Goal: Information Seeking & Learning: Learn about a topic

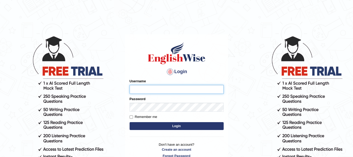
type input "natalie_parramatta"
click at [169, 124] on button "Login" at bounding box center [177, 126] width 94 height 8
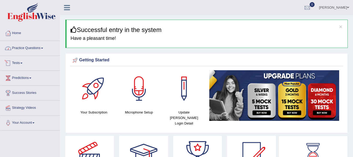
click at [27, 48] on link "Practice Questions" at bounding box center [30, 47] width 60 height 13
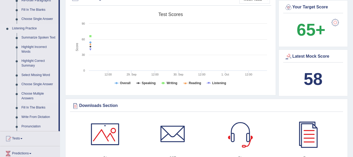
scroll to position [262, 0]
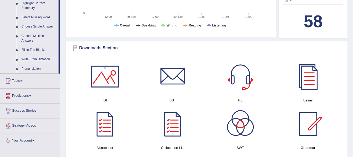
click at [29, 56] on link "Write From Dictation" at bounding box center [38, 59] width 39 height 9
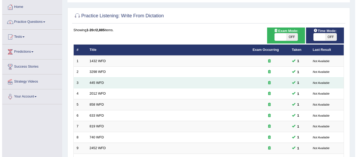
scroll to position [18, 0]
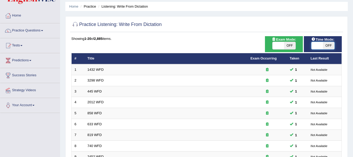
click at [315, 47] on span at bounding box center [318, 45] width 12 height 7
checkbox input "true"
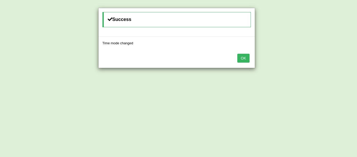
click at [239, 59] on button "OK" at bounding box center [243, 58] width 12 height 9
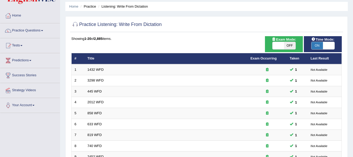
click at [278, 44] on span at bounding box center [279, 45] width 12 height 7
checkbox input "true"
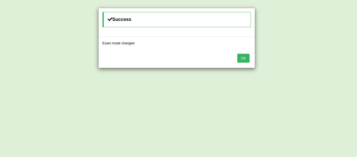
click at [245, 58] on button "OK" at bounding box center [243, 58] width 12 height 9
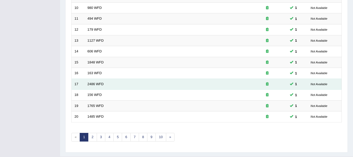
scroll to position [190, 0]
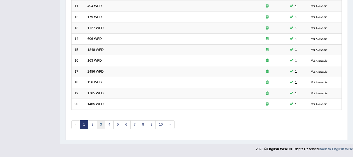
click at [103, 122] on link "3" at bounding box center [101, 124] width 9 height 9
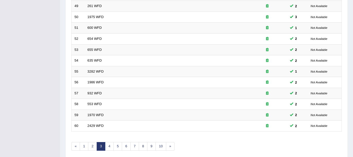
scroll to position [190, 0]
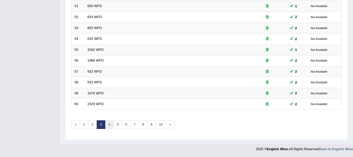
click at [110, 123] on link "4" at bounding box center [109, 124] width 9 height 9
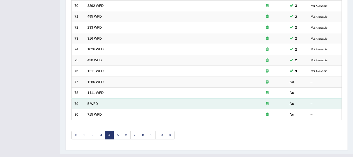
scroll to position [183, 0]
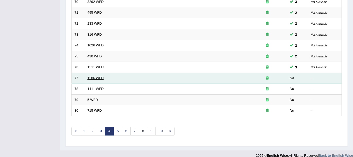
click at [94, 78] on link "1286 WFD" at bounding box center [96, 78] width 16 height 4
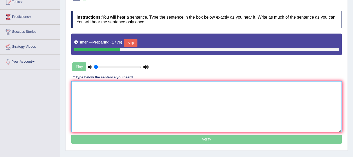
click at [93, 89] on textarea at bounding box center [206, 106] width 271 height 51
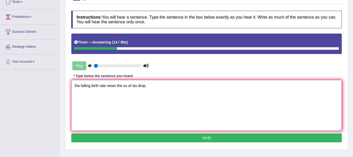
click at [76, 86] on textarea "the falling birth rate mean the nu of stu drop." at bounding box center [206, 105] width 271 height 51
click at [117, 86] on textarea "The falling birth rate mean the nu of stu drop." at bounding box center [206, 105] width 271 height 51
click at [129, 87] on textarea "The falling birth rate means the nu of stu drop." at bounding box center [206, 105] width 271 height 51
click at [149, 88] on textarea "The falling birth rate means the number of stu drop." at bounding box center [206, 105] width 271 height 51
click at [165, 87] on textarea "The falling birth rate means the number of students drop." at bounding box center [206, 105] width 271 height 51
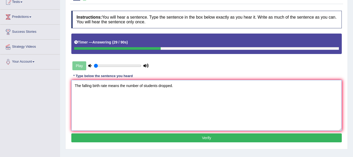
type textarea "The falling birth rate means the number of students dropped."
click at [180, 139] on button "Verify" at bounding box center [206, 137] width 271 height 9
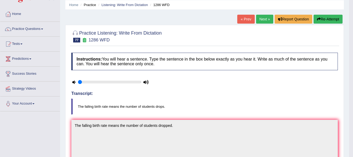
scroll to position [15, 0]
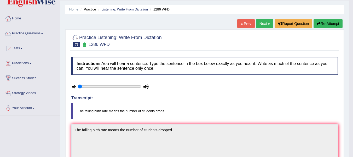
click at [262, 20] on link "Next »" at bounding box center [264, 23] width 17 height 9
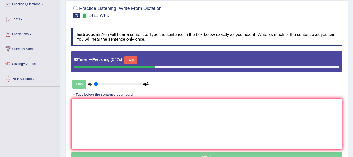
click at [162, 109] on textarea at bounding box center [206, 123] width 271 height 51
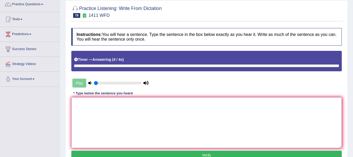
click at [165, 116] on textarea at bounding box center [206, 122] width 271 height 51
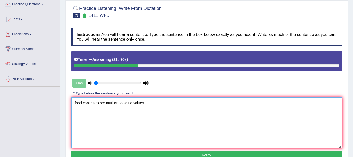
click at [77, 103] on textarea "food cont calro pro nutri or no value values." at bounding box center [206, 122] width 271 height 51
click at [91, 104] on textarea "Food cont calro pro nutri or no value values." at bounding box center [206, 122] width 271 height 51
click at [110, 102] on textarea "Food contains high calro pro nutri or no value values." at bounding box center [206, 122] width 271 height 51
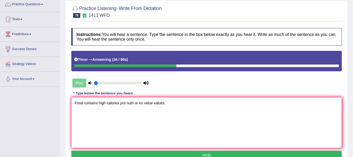
click at [125, 104] on textarea "Food contains high calories pro nutri or no value values." at bounding box center [206, 122] width 271 height 51
click at [155, 103] on textarea "Food contains high calories provide provides nutri or no value values." at bounding box center [206, 122] width 271 height 51
click at [202, 101] on textarea "Food contains high calories provide provides nutrient or no value values." at bounding box center [206, 122] width 271 height 51
click at [161, 102] on textarea "Food contains high calories provide provides nutrient or no value values." at bounding box center [206, 122] width 271 height 51
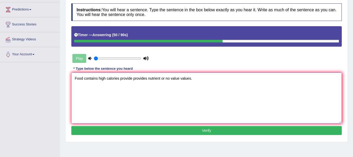
scroll to position [70, 0]
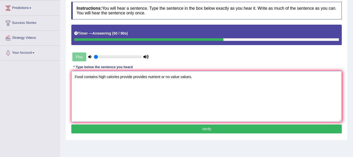
type textarea "Food contains high calories provide provides nutrient or no value values."
click at [170, 128] on button "Verify" at bounding box center [206, 128] width 271 height 9
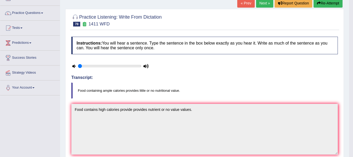
scroll to position [35, 0]
click at [328, 7] on button "Re-Attempt" at bounding box center [328, 3] width 29 height 9
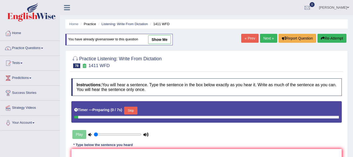
scroll to position [35, 0]
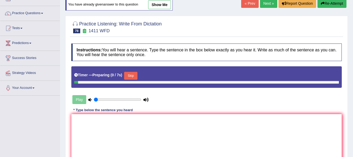
click at [138, 123] on textarea at bounding box center [206, 139] width 271 height 51
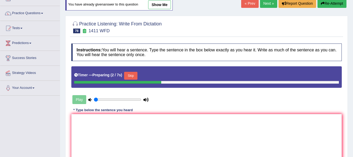
click at [137, 75] on button "Skip" at bounding box center [130, 76] width 13 height 8
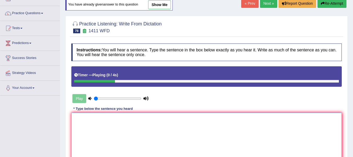
click at [119, 132] on textarea at bounding box center [206, 137] width 271 height 51
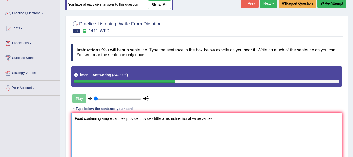
click at [184, 118] on textarea "Food containing ample calories provide provides little or no nutrientional valu…" at bounding box center [206, 137] width 271 height 51
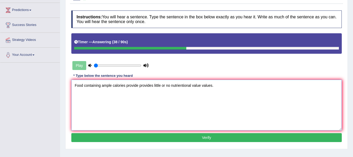
scroll to position [70, 0]
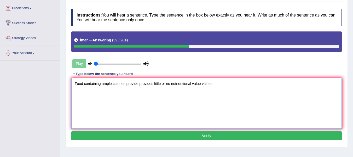
type textarea "Food containing ample calories provide provides little or no nutrientional valu…"
click at [180, 137] on button "Verify" at bounding box center [206, 135] width 271 height 9
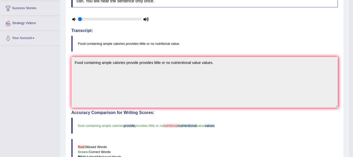
scroll to position [78, 0]
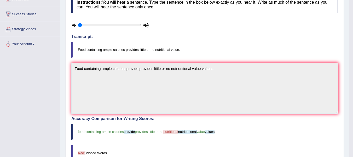
click at [70, 62] on div "Practice Listening: Write From Dictation 78 1411 WFD Instructions: You will hea…" at bounding box center [204, 114] width 279 height 293
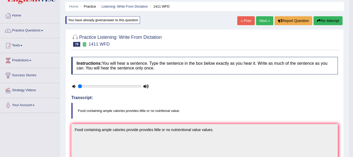
scroll to position [17, 0]
click at [333, 22] on button "Re-Attempt" at bounding box center [328, 20] width 29 height 9
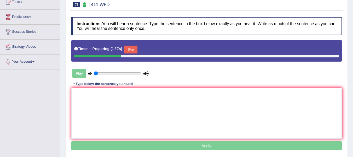
click at [135, 49] on button "Skip" at bounding box center [130, 50] width 13 height 8
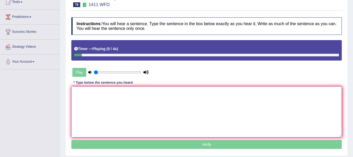
click at [121, 109] on textarea at bounding box center [206, 111] width 271 height 51
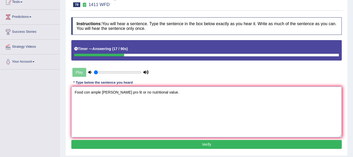
click at [90, 94] on textarea "Food con ample [PERSON_NAME] pro lit or no nutritional value." at bounding box center [206, 111] width 271 height 51
click at [119, 94] on textarea "Food containing ample [PERSON_NAME] pro lit or no nutritional value." at bounding box center [206, 111] width 271 height 51
click at [131, 93] on textarea "Food containing ample calories pro lit or no nutritional value." at bounding box center [206, 111] width 271 height 51
click at [136, 92] on textarea "Food containing ample calories provides lit or no nutritional value." at bounding box center [206, 111] width 271 height 51
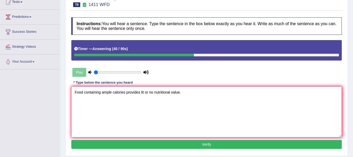
click at [144, 94] on textarea "Food containing ample calories provides lit or no nutritional value." at bounding box center [206, 111] width 271 height 51
type textarea "Food containing ample calories provides little or no nutritional value."
click at [163, 146] on button "Verify" at bounding box center [206, 144] width 271 height 9
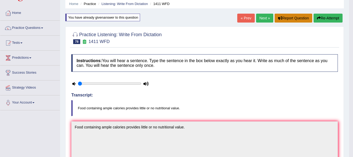
scroll to position [9, 0]
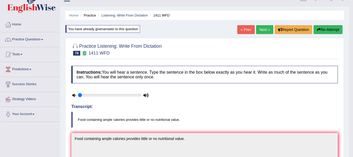
click at [264, 30] on link "Next »" at bounding box center [264, 29] width 17 height 9
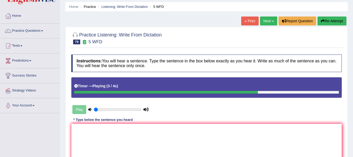
scroll to position [18, 0]
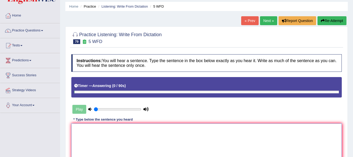
click at [80, 142] on textarea at bounding box center [206, 148] width 271 height 51
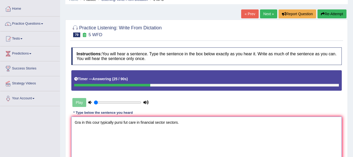
scroll to position [26, 0]
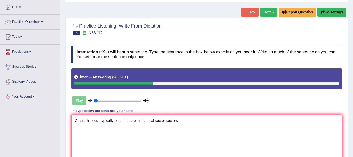
click at [80, 122] on textarea "Gra in this cour typically pursi fut care in financial sector sectors." at bounding box center [206, 140] width 271 height 51
click at [94, 121] on textarea "Graduate in this cour typically pursi fut care in financial sector sectors." at bounding box center [206, 140] width 271 height 51
click at [109, 123] on textarea "Graduate in this cour typically pursi fut care in financial sector sectors." at bounding box center [206, 140] width 271 height 51
click at [136, 120] on textarea "Graduate in this course typically pursi fut care in financial sector sectors." at bounding box center [206, 140] width 271 height 51
click at [133, 119] on textarea "Graduate in this course typically pursi fut care in financial sector sectors." at bounding box center [206, 140] width 271 height 51
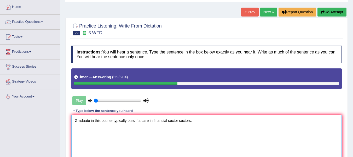
click at [133, 119] on textarea "Graduate in this course typically pursi fut care in financial sector sectors." at bounding box center [206, 140] width 271 height 51
click at [144, 120] on textarea "Graduate in this course typically pursuit fut care in financial sector sectors." at bounding box center [206, 140] width 271 height 51
click at [157, 120] on textarea "Graduate in this course typically pursuit future care in financial sector secto…" at bounding box center [206, 140] width 271 height 51
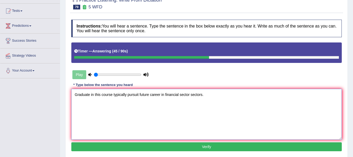
scroll to position [52, 0]
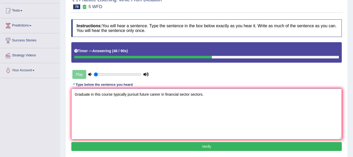
drag, startPoint x: 165, startPoint y: 94, endPoint x: 166, endPoint y: 99, distance: 4.8
click at [165, 95] on textarea "Graduate in this course typically pursuit future career in financial sector sec…" at bounding box center [206, 113] width 271 height 51
type textarea "Graduate in this course typically pursuit future career in the financial sector…"
click at [192, 148] on button "Verify" at bounding box center [206, 146] width 271 height 9
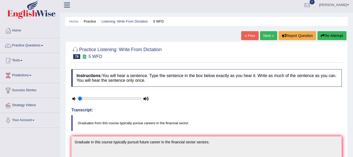
scroll to position [0, 0]
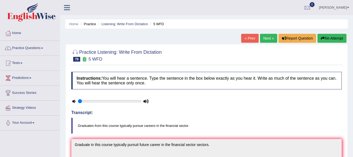
click at [337, 39] on button "Re-Attempt" at bounding box center [332, 38] width 29 height 9
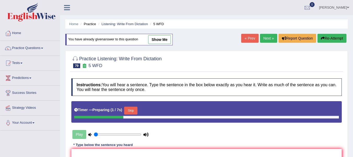
scroll to position [44, 0]
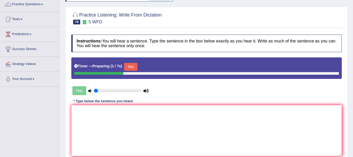
drag, startPoint x: 130, startPoint y: 65, endPoint x: 129, endPoint y: 120, distance: 55.5
click at [131, 65] on button "Skip" at bounding box center [130, 67] width 13 height 8
click at [129, 120] on textarea at bounding box center [206, 130] width 271 height 51
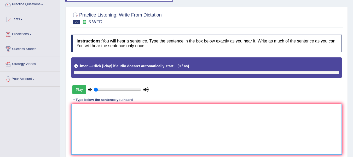
scroll to position [0, 0]
click at [129, 120] on textarea at bounding box center [206, 129] width 271 height 51
type textarea "F"
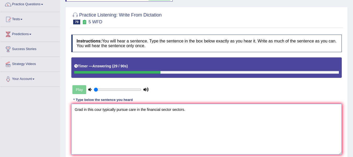
click at [82, 111] on textarea "Grad in this cour typically pursue care in the financial sector sectors." at bounding box center [206, 129] width 271 height 51
click at [110, 109] on textarea "Graduates in this cour typically pursue care in the financial sector sectors." at bounding box center [206, 129] width 271 height 51
click at [149, 111] on textarea "Graduates in this course typically pursue care in the financial sector sectors." at bounding box center [206, 129] width 271 height 51
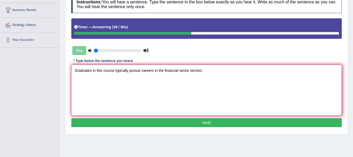
scroll to position [87, 0]
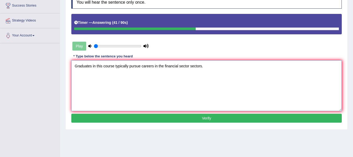
type textarea "Graduates in this course typically pursue careers in the financial sector secto…"
click at [173, 116] on button "Verify" at bounding box center [206, 118] width 271 height 9
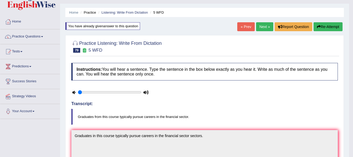
scroll to position [0, 0]
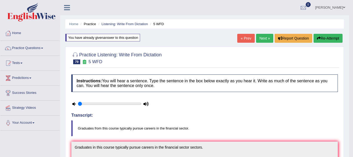
click at [264, 36] on link "Next »" at bounding box center [264, 38] width 17 height 9
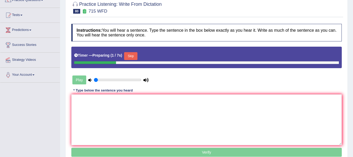
scroll to position [52, 0]
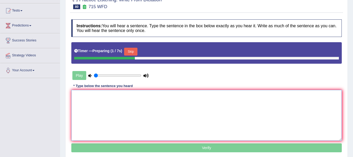
click at [160, 110] on textarea at bounding box center [206, 115] width 271 height 51
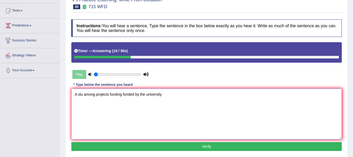
click at [82, 95] on textarea "A stu among projects funding funded by the university." at bounding box center [206, 113] width 271 height 51
click at [100, 94] on textarea "A study among projects funding funded by the university." at bounding box center [206, 113] width 271 height 51
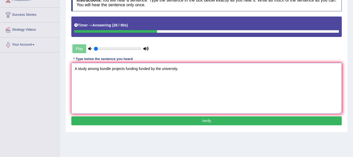
scroll to position [78, 0]
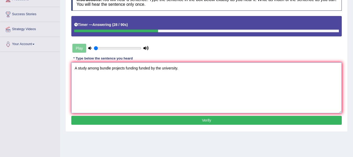
type textarea "A study among bundle projects funding funded by the university."
click at [182, 120] on button "Verify" at bounding box center [206, 120] width 271 height 9
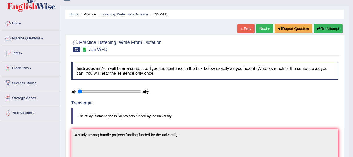
scroll to position [0, 0]
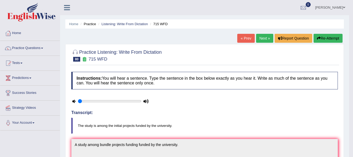
click at [336, 40] on button "Re-Attempt" at bounding box center [328, 38] width 29 height 9
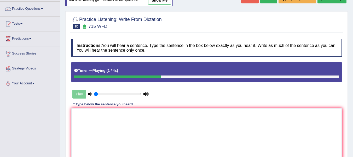
scroll to position [44, 0]
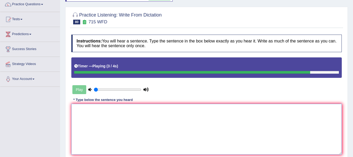
click at [134, 136] on textarea at bounding box center [206, 129] width 271 height 51
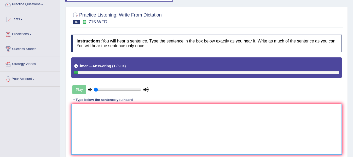
type textarea "A"
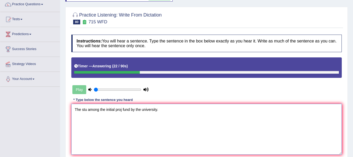
click at [86, 110] on textarea "The stu among the initial proj fund by the university." at bounding box center [206, 129] width 271 height 51
click at [126, 110] on textarea "The study among the initial proj fund by the university." at bounding box center [206, 129] width 271 height 51
drag, startPoint x: 152, startPoint y: 108, endPoint x: 153, endPoint y: 117, distance: 8.7
click at [152, 108] on textarea "The study among the initial project projects fund by the university." at bounding box center [206, 129] width 271 height 51
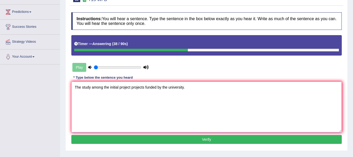
scroll to position [70, 0]
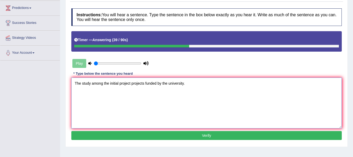
type textarea "The study among the initial project projects funded by the university."
click at [172, 135] on button "Verify" at bounding box center [206, 135] width 271 height 9
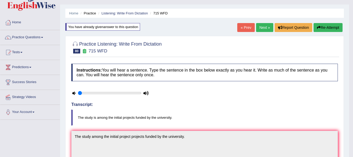
scroll to position [9, 0]
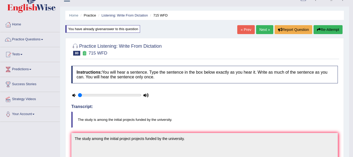
click at [321, 29] on button "Re-Attempt" at bounding box center [328, 29] width 29 height 9
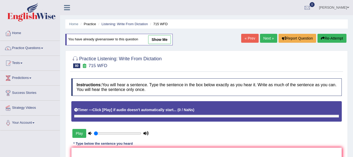
scroll to position [9, 0]
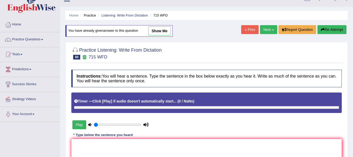
drag, startPoint x: 0, startPoint y: 0, endPoint x: 131, endPoint y: 101, distance: 165.5
click at [131, 101] on b "Click [Play] if audio doesn't automatically start..." at bounding box center [135, 101] width 84 height 4
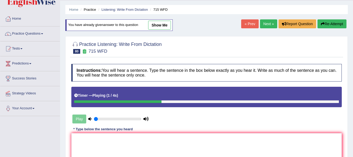
scroll to position [35, 0]
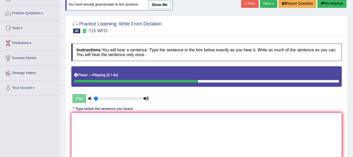
click at [121, 123] on textarea at bounding box center [206, 137] width 271 height 51
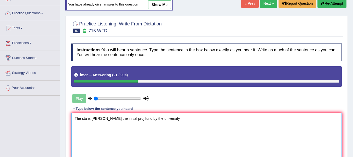
click at [87, 118] on textarea "The stu is amon the initial proj fund by the university." at bounding box center [206, 137] width 271 height 51
click at [104, 119] on textarea "The study is amon the initial proj fund by the university." at bounding box center [206, 137] width 271 height 51
click at [129, 118] on textarea "The study is among the initial proj fund by the university." at bounding box center [206, 137] width 271 height 51
click at [144, 120] on textarea "The study is among the initial projects fund by the university." at bounding box center [206, 137] width 271 height 51
click at [145, 129] on textarea "The study is among the initial projects funded by the university." at bounding box center [206, 137] width 271 height 51
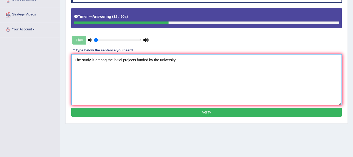
scroll to position [96, 0]
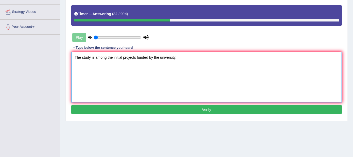
type textarea "The study is among the initial projects funded by the university."
click at [159, 106] on button "Verify" at bounding box center [206, 109] width 271 height 9
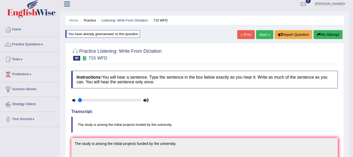
scroll to position [0, 0]
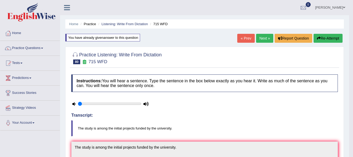
click at [259, 38] on link "Next »" at bounding box center [264, 38] width 17 height 9
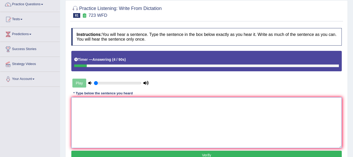
click at [122, 109] on textarea at bounding box center [206, 122] width 271 height 51
click at [81, 104] on textarea "Glo has be ur for phenomenon." at bounding box center [206, 122] width 271 height 51
click at [81, 103] on textarea "Glo has be ur for phenomenon." at bounding box center [206, 122] width 271 height 51
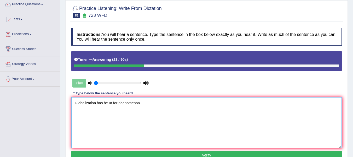
click at [107, 105] on textarea "Globalization has be ur for phenomenon." at bounding box center [206, 122] width 271 height 51
click at [124, 101] on textarea "Globalization has becoming ur for phenomenon." at bounding box center [206, 122] width 271 height 51
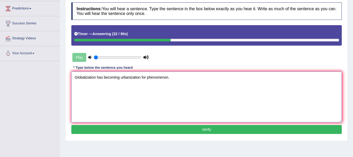
scroll to position [70, 0]
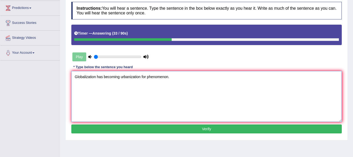
type textarea "Globalization has becoming urbanization for phenomenon."
click at [142, 134] on div "Instructions: You will hear a sentence. Type the sentence in the box below exac…" at bounding box center [206, 68] width 273 height 138
click at [143, 130] on button "Verify" at bounding box center [206, 128] width 271 height 9
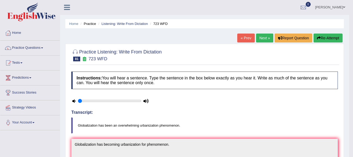
scroll to position [0, 0]
click at [318, 35] on button "Re-Attempt" at bounding box center [328, 38] width 29 height 9
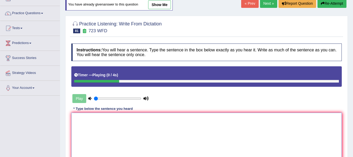
click at [123, 122] on textarea at bounding box center [206, 137] width 271 height 51
click at [80, 118] on textarea "Glo has been an overwh urban for phenomenon." at bounding box center [206, 137] width 271 height 51
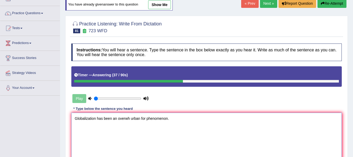
click at [130, 118] on textarea "Globalization has been an overwh urban for phenomenon." at bounding box center [206, 137] width 271 height 51
click at [150, 119] on textarea "Globalization has been an overwhelming urban for phenomenon." at bounding box center [206, 137] width 271 height 51
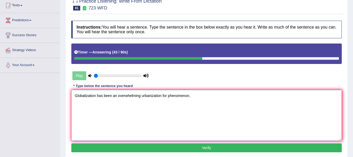
scroll to position [70, 0]
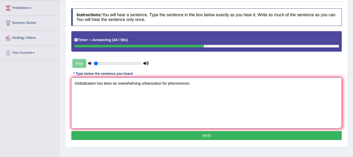
type textarea "Globalization has been an overwhelming urbanization for phenomenon."
click at [150, 137] on button "Verify" at bounding box center [206, 135] width 271 height 9
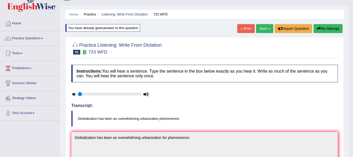
scroll to position [9, 0]
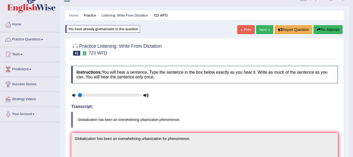
click at [267, 30] on link "Next »" at bounding box center [264, 29] width 17 height 9
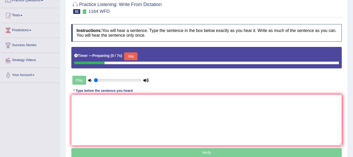
scroll to position [52, 0]
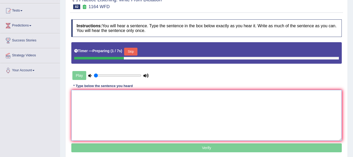
click at [172, 97] on textarea at bounding box center [206, 115] width 271 height 51
click at [133, 48] on button "Skip" at bounding box center [130, 52] width 13 height 8
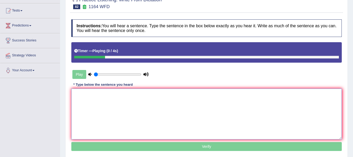
click at [128, 104] on textarea at bounding box center [206, 113] width 271 height 51
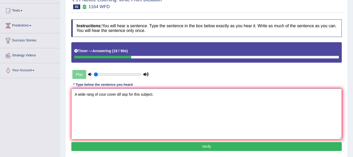
click at [106, 94] on textarea "A wide rang of cour cover dif asp for this subject." at bounding box center [206, 113] width 271 height 51
click at [120, 96] on textarea "A wide rang of course cover dif asp for this subject." at bounding box center [206, 113] width 271 height 51
click at [127, 95] on textarea "A wide rang of course covers dif asp for this subject." at bounding box center [206, 113] width 271 height 51
click at [160, 96] on textarea "A wide rang of course covers different difference asp for this subject." at bounding box center [206, 113] width 271 height 51
type textarea "A wide rang of course covers different difference aspects for this subject."
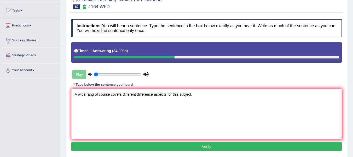
click at [194, 146] on button "Verify" at bounding box center [206, 146] width 271 height 9
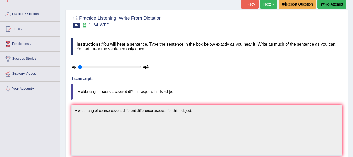
scroll to position [26, 0]
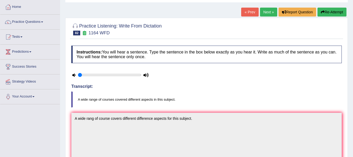
click at [330, 9] on button "Re-Attempt" at bounding box center [332, 12] width 29 height 9
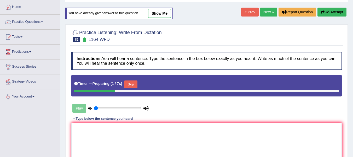
click at [131, 83] on button "Skip" at bounding box center [130, 84] width 13 height 8
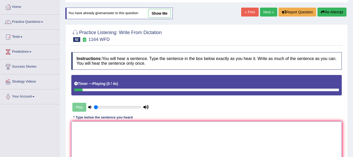
click at [128, 135] on textarea at bounding box center [206, 146] width 271 height 51
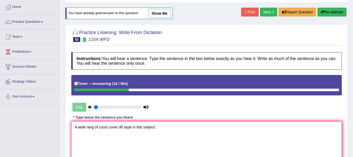
click at [93, 128] on textarea "A wide rang of cours cover dif aspe in this subject." at bounding box center [206, 146] width 271 height 51
click at [93, 127] on textarea "A wide rang of cours cover dif aspe in this subject." at bounding box center [206, 146] width 271 height 51
click at [110, 128] on textarea "A wide range of cours cover dif aspe in this subject." at bounding box center [206, 146] width 271 height 51
click at [123, 128] on textarea "A wide range of courses cover dif aspe in this subject." at bounding box center [206, 146] width 271 height 51
click at [133, 128] on textarea "A wide range of courses covered dif aspe in this subject." at bounding box center [206, 146] width 271 height 51
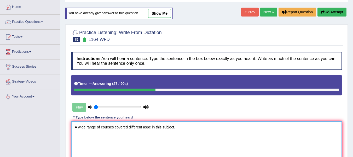
click at [152, 125] on textarea "A wide range of courses covered different aspe in this subject." at bounding box center [206, 146] width 271 height 51
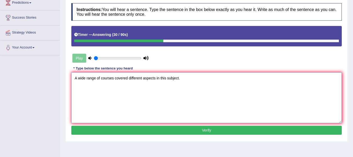
scroll to position [78, 0]
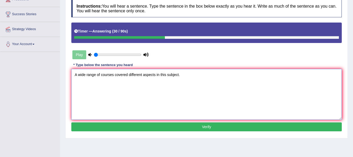
type textarea "A wide range of courses covered different aspects in this subject."
click at [172, 127] on button "Verify" at bounding box center [206, 126] width 271 height 9
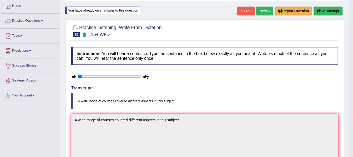
scroll to position [0, 0]
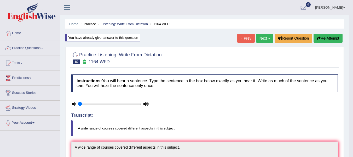
click at [261, 41] on link "Next »" at bounding box center [264, 38] width 17 height 9
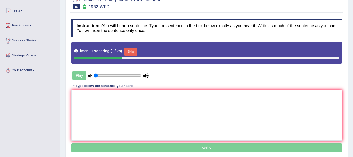
click at [133, 50] on button "Skip" at bounding box center [130, 52] width 13 height 8
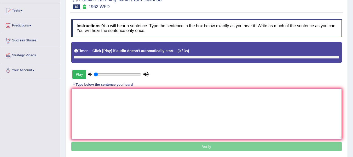
click at [111, 125] on textarea at bounding box center [206, 113] width 271 height 51
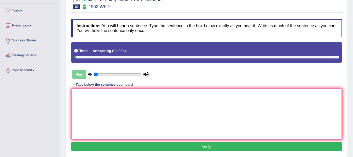
click at [111, 122] on textarea at bounding box center [206, 113] width 271 height 51
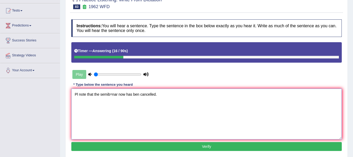
click at [79, 96] on textarea "Pl note that the semib=nar now has ben cancelled." at bounding box center [206, 113] width 271 height 51
click at [118, 94] on textarea "Please note that the semib=nar now has ben cancelled." at bounding box center [206, 113] width 271 height 51
type textarea "Please note that the seminar now has ben cancelled."
click at [190, 148] on button "Verify" at bounding box center [206, 146] width 271 height 9
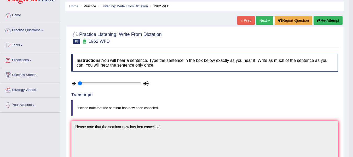
scroll to position [18, 0]
click at [330, 17] on button "Re-Attempt" at bounding box center [328, 20] width 29 height 9
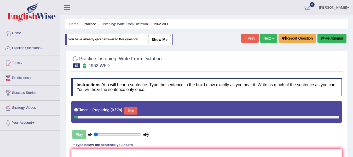
click at [136, 106] on button "Skip" at bounding box center [130, 110] width 13 height 8
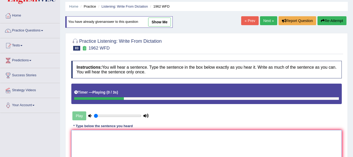
click at [118, 141] on textarea at bounding box center [206, 155] width 271 height 51
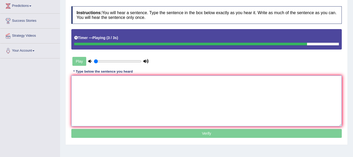
scroll to position [87, 0]
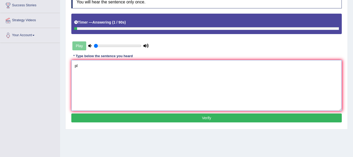
type textarea "p"
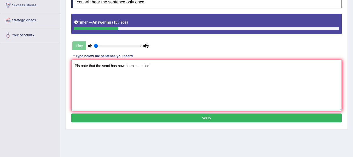
click at [79, 66] on textarea "Pls note that the semi has now been canceled." at bounding box center [206, 85] width 271 height 51
click at [116, 67] on textarea "Please note that the semi has now been canceled." at bounding box center [206, 85] width 271 height 51
type textarea "Please note that the seminar has now been canceled."
click at [172, 120] on button "Verify" at bounding box center [206, 117] width 271 height 9
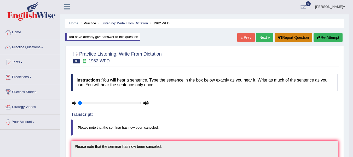
scroll to position [0, 0]
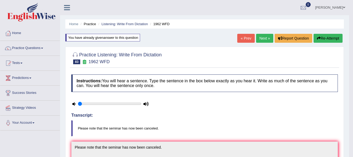
click at [263, 38] on link "Next »" at bounding box center [264, 38] width 17 height 9
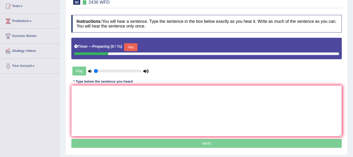
scroll to position [61, 0]
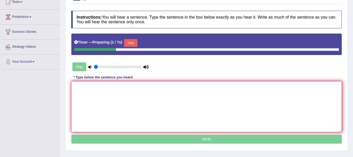
click at [184, 88] on textarea at bounding box center [206, 106] width 271 height 51
click at [137, 41] on button "Skip" at bounding box center [130, 43] width 13 height 8
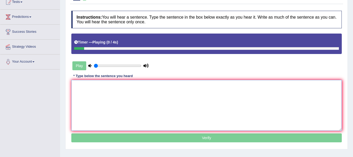
click at [144, 102] on textarea at bounding box center [206, 105] width 271 height 51
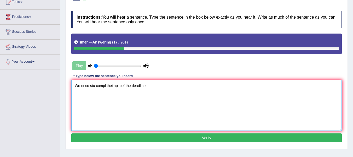
click at [89, 87] on textarea "We enco stu compl thei apl bef the deadline." at bounding box center [206, 105] width 271 height 51
click at [104, 86] on textarea "We encourage [PERSON_NAME] compl thei apl bef the deadline." at bounding box center [206, 105] width 271 height 51
click at [128, 84] on textarea "We encourage students to compl thei apl bef the deadline." at bounding box center [206, 105] width 271 height 51
click at [140, 84] on textarea "We encourage students to complete thei apl bef the deadline." at bounding box center [206, 105] width 271 height 51
click at [147, 86] on textarea "We encourage students to complete their apl bef the deadline." at bounding box center [206, 105] width 271 height 51
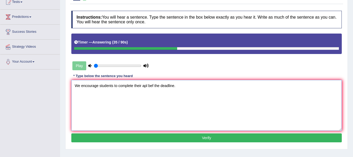
click at [148, 87] on textarea "We encourage students to complete their apl bef the deadline." at bounding box center [206, 105] width 271 height 51
click at [145, 84] on textarea "We encourage students to complete their apl bef the deadline." at bounding box center [206, 105] width 271 height 51
click at [166, 87] on textarea "We encourage students to complete their application bef the deadline." at bounding box center [206, 105] width 271 height 51
type textarea "We encourage students to complete their application before the deadline."
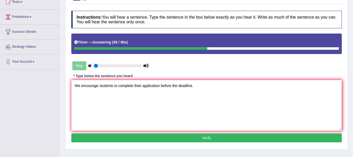
click at [193, 139] on button "Verify" at bounding box center [206, 137] width 271 height 9
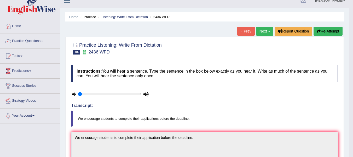
scroll to position [0, 0]
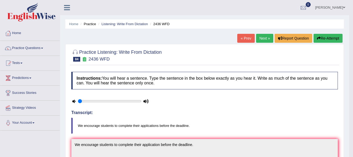
click at [265, 35] on link "Next »" at bounding box center [264, 38] width 17 height 9
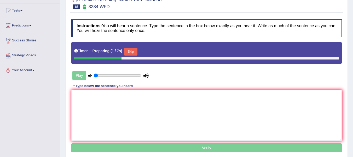
click at [133, 50] on button "Skip" at bounding box center [130, 52] width 13 height 8
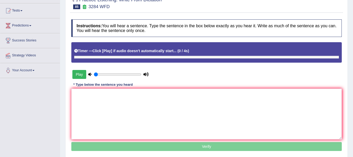
scroll to position [52, 0]
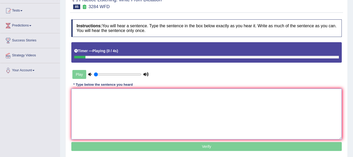
click at [121, 98] on textarea at bounding box center [206, 113] width 271 height 51
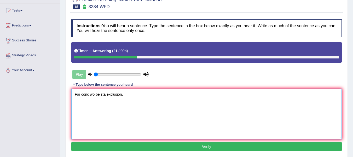
click at [80, 95] on textarea "For conc wo be sta exclusion." at bounding box center [206, 113] width 271 height 51
type textarea "Formal conclusion would be a staplet exclusion."
click at [194, 146] on button "Verify" at bounding box center [206, 146] width 271 height 9
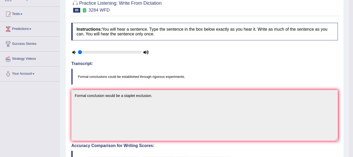
scroll to position [26, 0]
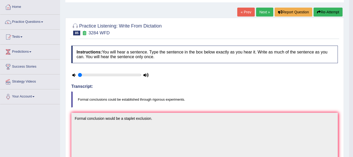
click at [334, 16] on button "Re-Attempt" at bounding box center [328, 12] width 29 height 9
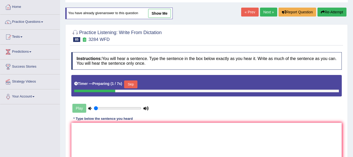
click at [123, 128] on textarea at bounding box center [206, 147] width 271 height 51
click at [133, 84] on button "Skip" at bounding box center [130, 84] width 13 height 8
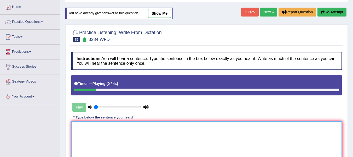
click at [92, 144] on textarea at bounding box center [206, 146] width 271 height 51
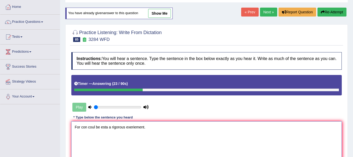
click at [78, 131] on textarea "For con coul be esta a rigorous exeriement." at bounding box center [206, 146] width 271 height 51
click at [93, 128] on textarea "Formal con coul be esta a rigorous exeriement." at bounding box center [206, 146] width 271 height 51
click at [113, 126] on textarea "Formal conclusions coul be esta a rigorous exeriement." at bounding box center [206, 146] width 271 height 51
click at [115, 128] on textarea "Formal conclusions coul be esta a rigorous exeriement." at bounding box center [206, 146] width 271 height 51
click at [129, 128] on textarea "Formal conclusions could be esta a rigorous exeriement." at bounding box center [206, 146] width 271 height 51
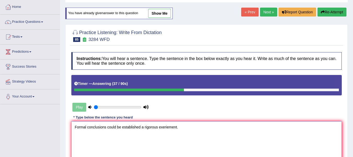
click at [167, 128] on textarea "Formal conclusions could be established a rigorous exeriement." at bounding box center [206, 146] width 271 height 51
click at [167, 127] on textarea "Formal conclusions could be established a rigorous exeriement." at bounding box center [206, 146] width 271 height 51
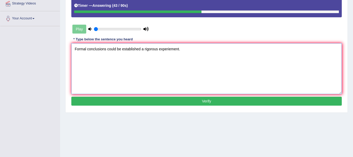
scroll to position [105, 0]
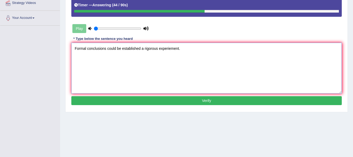
type textarea "Formal conclusions could be established a rigorous experiement."
click at [165, 99] on button "Verify" at bounding box center [206, 100] width 271 height 9
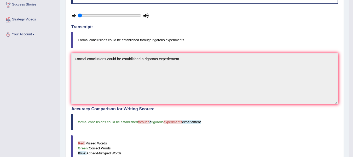
scroll to position [87, 0]
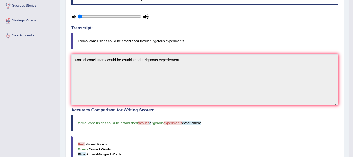
click at [44, 63] on div "Toggle navigation Home Practice Questions Speaking Practice Read Aloud Repeat S…" at bounding box center [174, 90] width 349 height 354
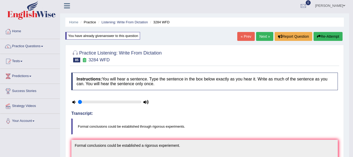
scroll to position [0, 0]
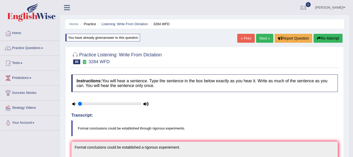
click at [330, 39] on button "Re-Attempt" at bounding box center [328, 38] width 29 height 9
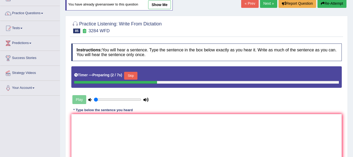
scroll to position [35, 0]
click at [134, 76] on button "Skip" at bounding box center [130, 76] width 13 height 8
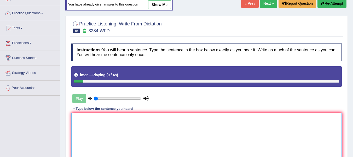
click at [134, 129] on textarea at bounding box center [206, 137] width 271 height 51
click at [80, 118] on textarea "For con coul be esta thr ri experiments." at bounding box center [206, 137] width 271 height 51
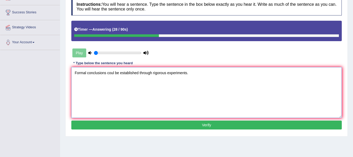
scroll to position [87, 0]
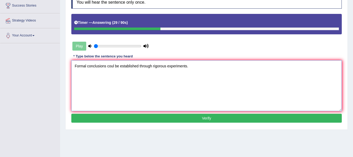
type textarea "Formal conclusions coul be established through rigorous experiments."
click at [115, 117] on button "Verify" at bounding box center [206, 118] width 271 height 9
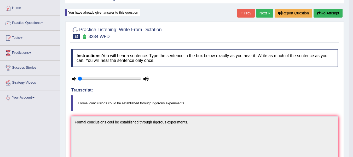
scroll to position [0, 0]
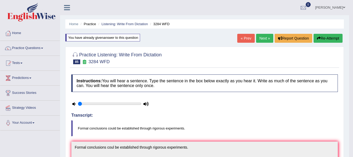
click at [258, 39] on link "Next »" at bounding box center [264, 38] width 17 height 9
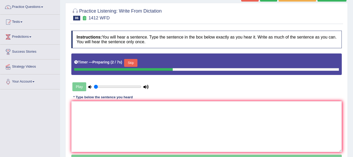
scroll to position [44, 0]
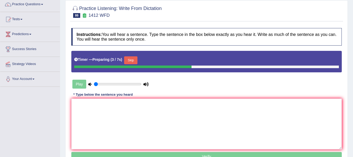
drag, startPoint x: 133, startPoint y: 60, endPoint x: 129, endPoint y: 108, distance: 48.3
click at [134, 60] on button "Skip" at bounding box center [130, 60] width 13 height 8
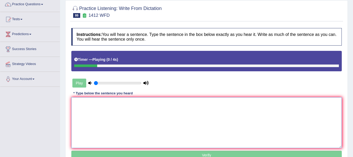
click at [124, 120] on textarea at bounding box center [206, 122] width 271 height 51
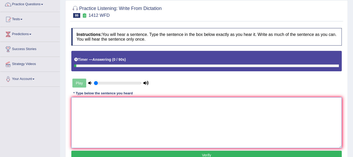
click at [123, 120] on textarea at bounding box center [206, 122] width 271 height 51
click at [81, 104] on textarea "Agr deve is geo for clarious." at bounding box center [206, 122] width 271 height 51
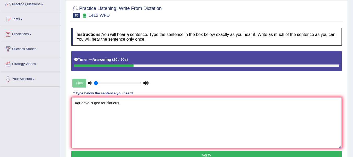
click at [80, 103] on textarea "Agr deve is geo for clarious." at bounding box center [206, 122] width 271 height 51
click at [81, 103] on textarea "Agr deve is geo for clarious." at bounding box center [206, 122] width 271 height 51
click at [125, 104] on textarea "Agricultural development is geo for clarious." at bounding box center [206, 122] width 271 height 51
click at [146, 104] on textarea "Agricultural development is geogous for clarious." at bounding box center [206, 122] width 271 height 51
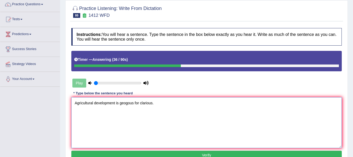
scroll to position [70, 0]
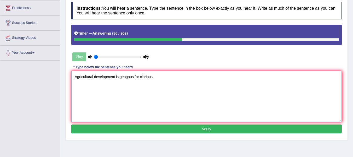
type textarea "Agricultural development is geogous for clarious."
click at [151, 125] on button "Verify" at bounding box center [206, 128] width 271 height 9
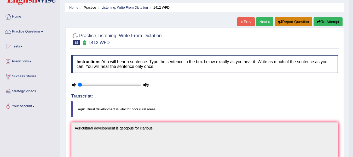
scroll to position [0, 0]
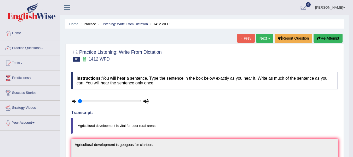
click at [322, 42] on button "Re-Attempt" at bounding box center [328, 38] width 29 height 9
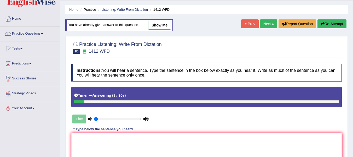
scroll to position [35, 0]
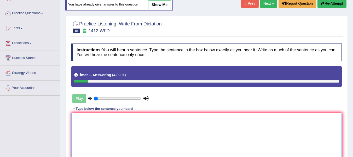
click at [88, 124] on textarea at bounding box center [206, 137] width 271 height 51
click at [81, 118] on textarea "Agr deve is vital for po rur area areas." at bounding box center [206, 137] width 271 height 51
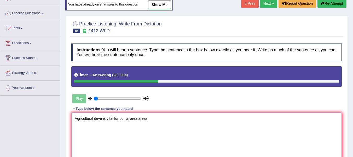
click at [102, 120] on textarea "Agricultural deve is vital for po rur area areas." at bounding box center [206, 137] width 271 height 51
click at [137, 121] on textarea "Agricultural development is vital for po rur area areas." at bounding box center [206, 137] width 271 height 51
click at [144, 118] on textarea "Agricultural development is vital for poor rur area areas." at bounding box center [206, 137] width 271 height 51
click at [146, 119] on textarea "Agricultural development is vital for poor rur area areas." at bounding box center [206, 137] width 271 height 51
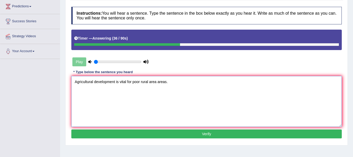
scroll to position [78, 0]
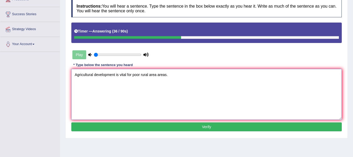
type textarea "Agricultural development is vital for poor rural area areas."
click at [147, 124] on button "Verify" at bounding box center [206, 126] width 271 height 9
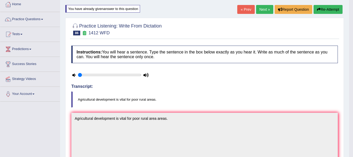
scroll to position [26, 0]
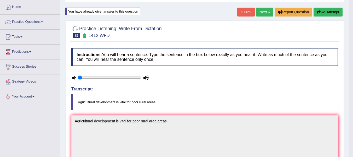
click at [264, 12] on link "Next »" at bounding box center [264, 12] width 17 height 9
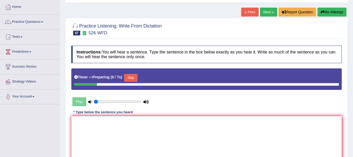
scroll to position [44, 0]
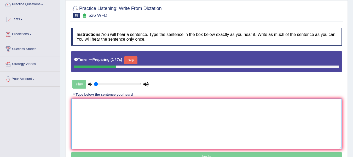
click at [122, 105] on textarea at bounding box center [206, 123] width 271 height 51
click at [130, 60] on button "Skip" at bounding box center [130, 60] width 13 height 8
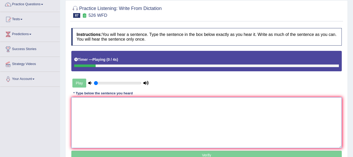
click at [119, 108] on textarea at bounding box center [206, 122] width 271 height 51
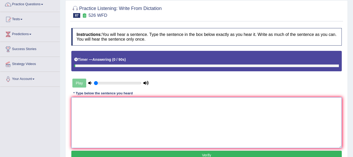
click at [120, 108] on textarea at bounding box center [206, 122] width 271 height 51
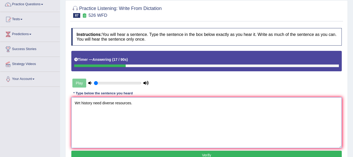
click at [103, 103] on textarea "Wrt history need diverse resources." at bounding box center [206, 122] width 271 height 51
click at [77, 103] on textarea "Wrt history need to cap diverse resources." at bounding box center [206, 122] width 271 height 51
click at [99, 102] on textarea "Writng history need to cap diverse resources." at bounding box center [206, 122] width 271 height 51
click at [125, 103] on textarea "Writng history is needed to cap diverse resources." at bounding box center [206, 122] width 271 height 51
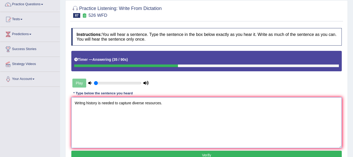
click at [132, 104] on textarea "Writng history is needed to capture diverse resources." at bounding box center [206, 122] width 271 height 51
click at [133, 103] on textarea "Writng history is needed to capture from diverse resources." at bounding box center [206, 122] width 271 height 51
click at [131, 102] on textarea "Writng history is needed to capture from diverse resources." at bounding box center [206, 122] width 271 height 51
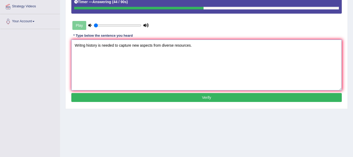
scroll to position [105, 0]
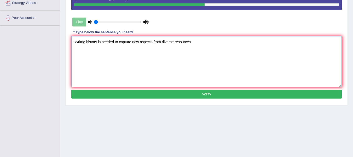
type textarea "Writng history is needed to capture new aspects from diverse resources."
click at [149, 95] on button "Verify" at bounding box center [206, 93] width 271 height 9
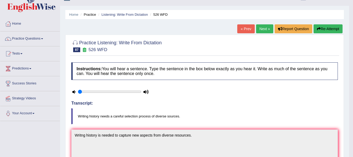
scroll to position [0, 0]
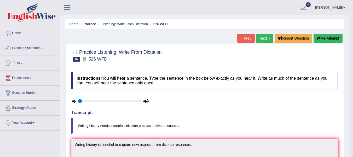
click at [331, 38] on button "Re-Attempt" at bounding box center [328, 38] width 29 height 9
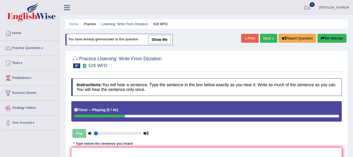
scroll to position [61, 0]
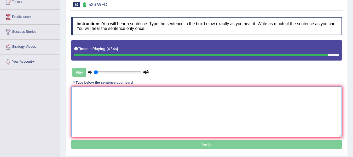
click at [124, 95] on textarea at bounding box center [206, 111] width 271 height 51
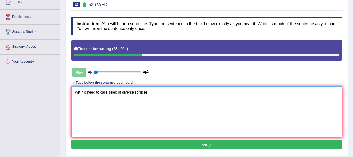
click at [77, 95] on textarea "Wrt his need to care selec of diverse soruces." at bounding box center [206, 111] width 271 height 51
click at [92, 93] on textarea "Writing his need to care selec of diverse soruces." at bounding box center [206, 111] width 271 height 51
click at [107, 93] on textarea "Writing history need to care selec of diverse soruces." at bounding box center [206, 111] width 271 height 51
click at [121, 92] on textarea "Writing history needs to care selec of diverse soruces." at bounding box center [206, 111] width 271 height 51
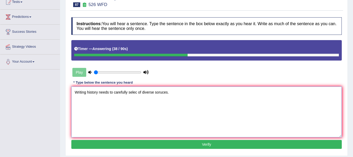
click at [111, 92] on textarea "Writing history needs to carefully selec of diverse soruces." at bounding box center [206, 111] width 271 height 51
click at [136, 90] on textarea "Writing history needs a carefully selec of diverse soruces." at bounding box center [206, 111] width 271 height 51
type textarea "Writing history needs a carefully selection of diverse soruces."
click at [155, 147] on button "Verify" at bounding box center [206, 144] width 271 height 9
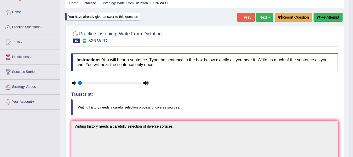
scroll to position [9, 0]
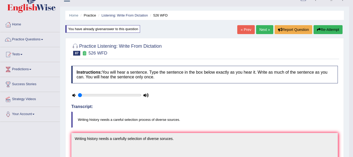
click at [325, 31] on button "Re-Attempt" at bounding box center [328, 29] width 29 height 9
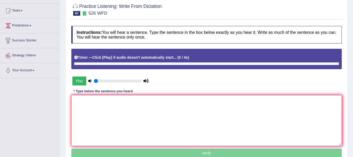
click at [137, 97] on textarea at bounding box center [206, 120] width 271 height 51
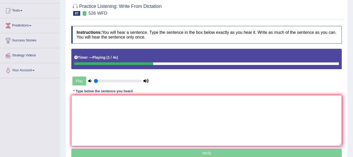
click at [138, 106] on textarea at bounding box center [206, 120] width 271 height 51
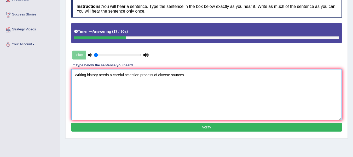
scroll to position [78, 0]
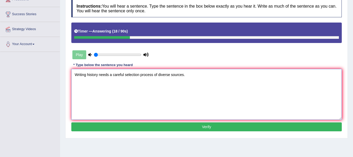
type textarea "Writing history needs a careful selection process of diverse sources."
click at [144, 129] on button "Verify" at bounding box center [206, 126] width 271 height 9
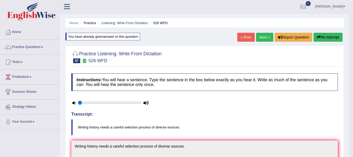
scroll to position [0, 0]
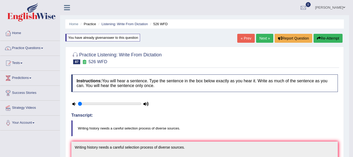
click at [264, 36] on link "Next »" at bounding box center [264, 38] width 17 height 9
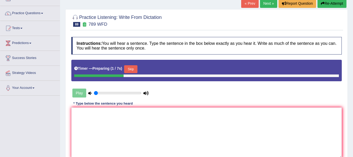
click at [133, 68] on button "Skip" at bounding box center [130, 69] width 13 height 8
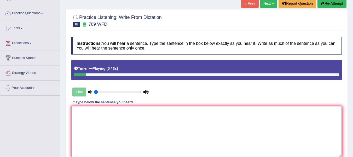
click at [125, 117] on textarea at bounding box center [206, 131] width 271 height 51
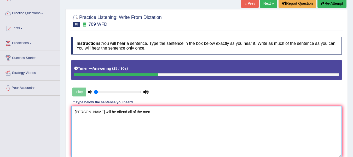
click at [80, 112] on textarea "[PERSON_NAME] will be offend all of the men." at bounding box center [206, 131] width 271 height 51
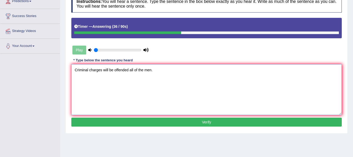
scroll to position [87, 0]
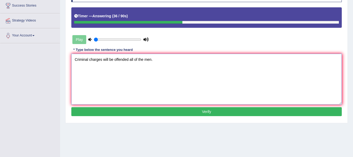
type textarea "Criminal charges will be offended all of the men."
click at [114, 110] on button "Verify" at bounding box center [206, 111] width 271 height 9
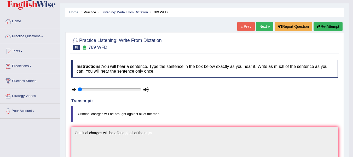
scroll to position [9, 0]
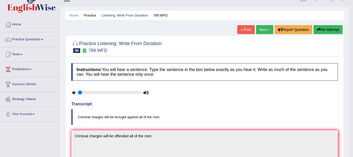
click at [325, 30] on button "Re-Attempt" at bounding box center [328, 29] width 29 height 9
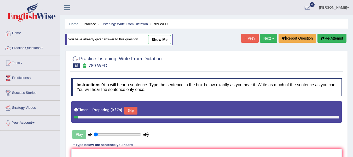
click at [133, 106] on button "Skip" at bounding box center [130, 110] width 13 height 8
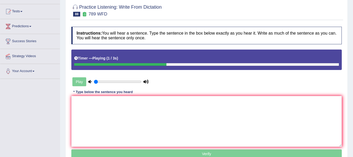
scroll to position [52, 0]
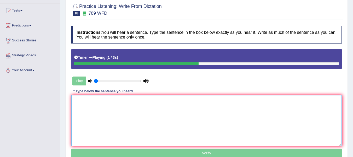
click at [129, 114] on textarea at bounding box center [206, 120] width 271 height 51
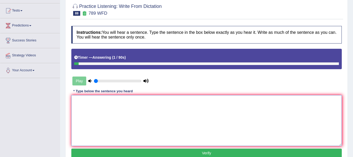
click at [129, 114] on textarea at bounding box center [206, 120] width 271 height 51
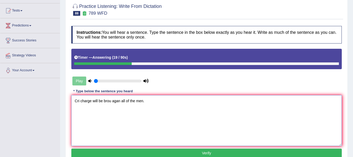
click at [80, 102] on textarea "Cri charge will be brou agan all of the men." at bounding box center [206, 120] width 271 height 51
click at [99, 103] on textarea "Criminal charge will be brou agan all of the men." at bounding box center [206, 120] width 271 height 51
click at [100, 103] on textarea "Criminal charge will be brou agan all of the men." at bounding box center [206, 120] width 271 height 51
click at [118, 99] on textarea "Criminal charges will be brou agan all of the men." at bounding box center [206, 120] width 271 height 51
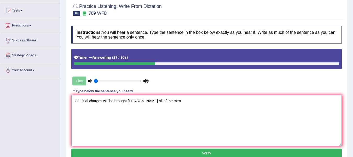
click at [131, 102] on textarea "Criminal charges will be brought [PERSON_NAME] all of the men." at bounding box center [206, 120] width 271 height 51
click at [158, 108] on textarea "Criminal charges will be brought against all of the men." at bounding box center [206, 120] width 271 height 51
click at [164, 104] on textarea "Criminal charges will be brought against all of the men." at bounding box center [206, 120] width 271 height 51
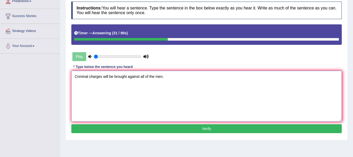
scroll to position [78, 0]
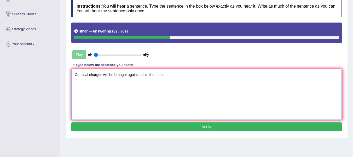
type textarea "Criminal charges will be brought against all of the men."
click at [165, 124] on button "Verify" at bounding box center [206, 126] width 271 height 9
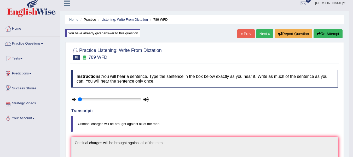
scroll to position [0, 0]
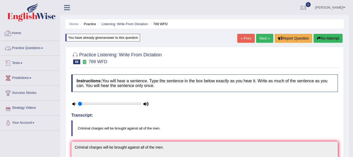
click at [32, 48] on link "Practice Questions" at bounding box center [30, 47] width 60 height 13
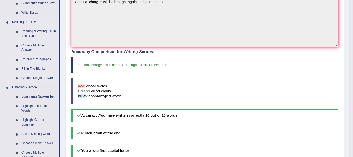
scroll to position [139, 0]
